Goal: Information Seeking & Learning: Learn about a topic

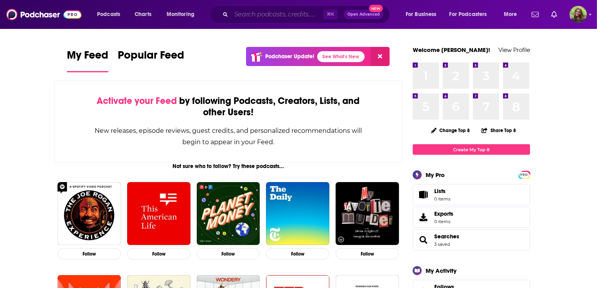
click at [268, 14] on input "Search podcasts, credits, & more..." at bounding box center [277, 14] width 92 height 13
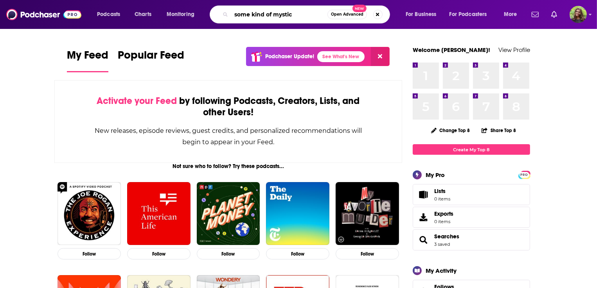
type input "some kind of mystic"
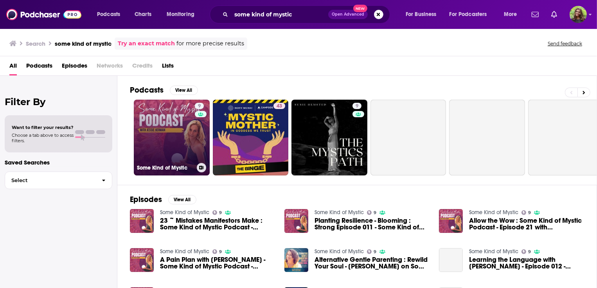
click at [167, 138] on link "9 Some Kind of Mystic" at bounding box center [172, 138] width 76 height 76
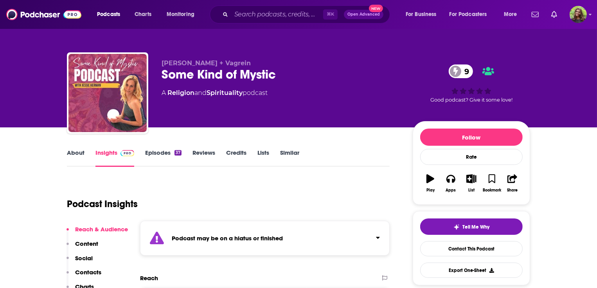
click at [156, 157] on link "Episodes 37" at bounding box center [163, 158] width 36 height 18
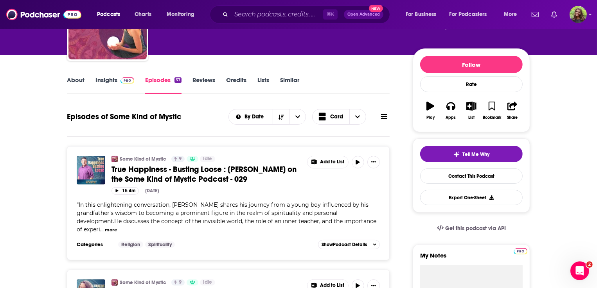
click at [104, 77] on link "Insights" at bounding box center [114, 85] width 39 height 18
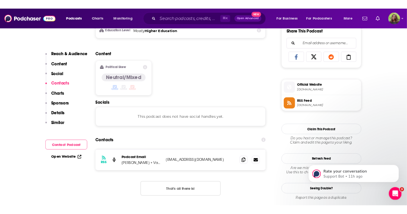
scroll to position [549, 0]
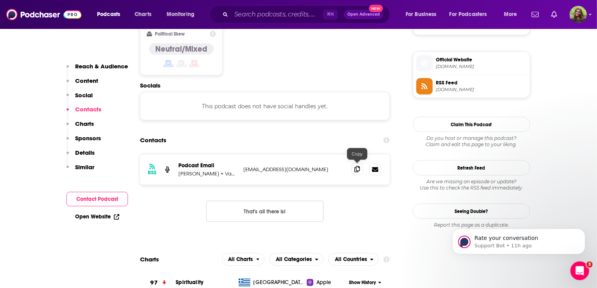
click at [356, 169] on icon at bounding box center [356, 169] width 5 height 6
